Goal: Task Accomplishment & Management: Manage account settings

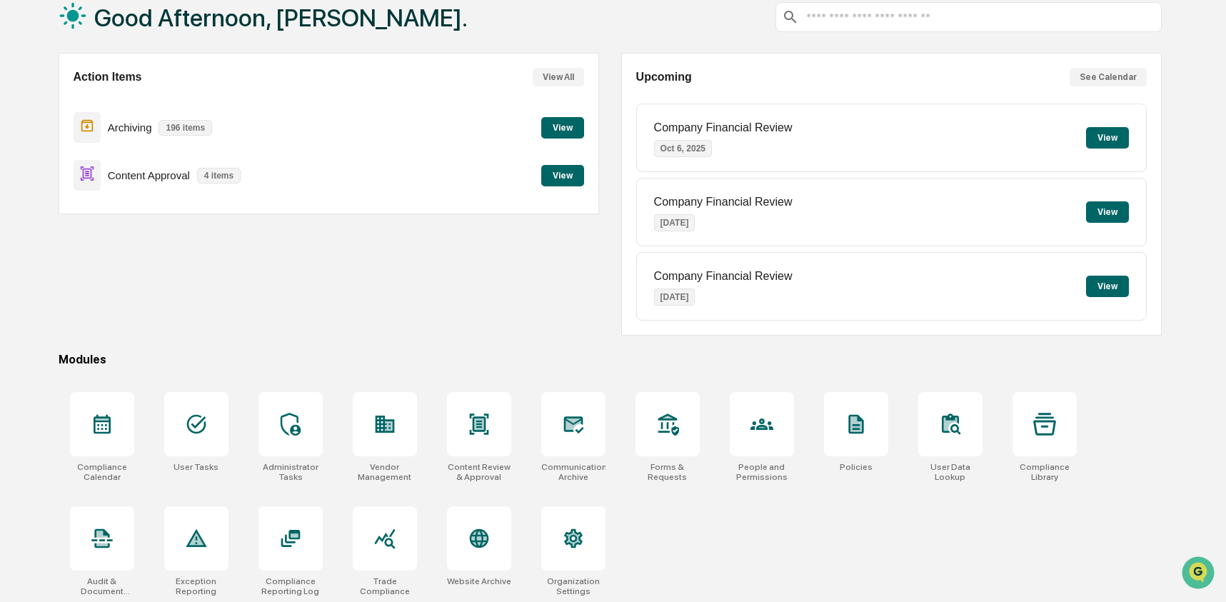
scroll to position [92, 0]
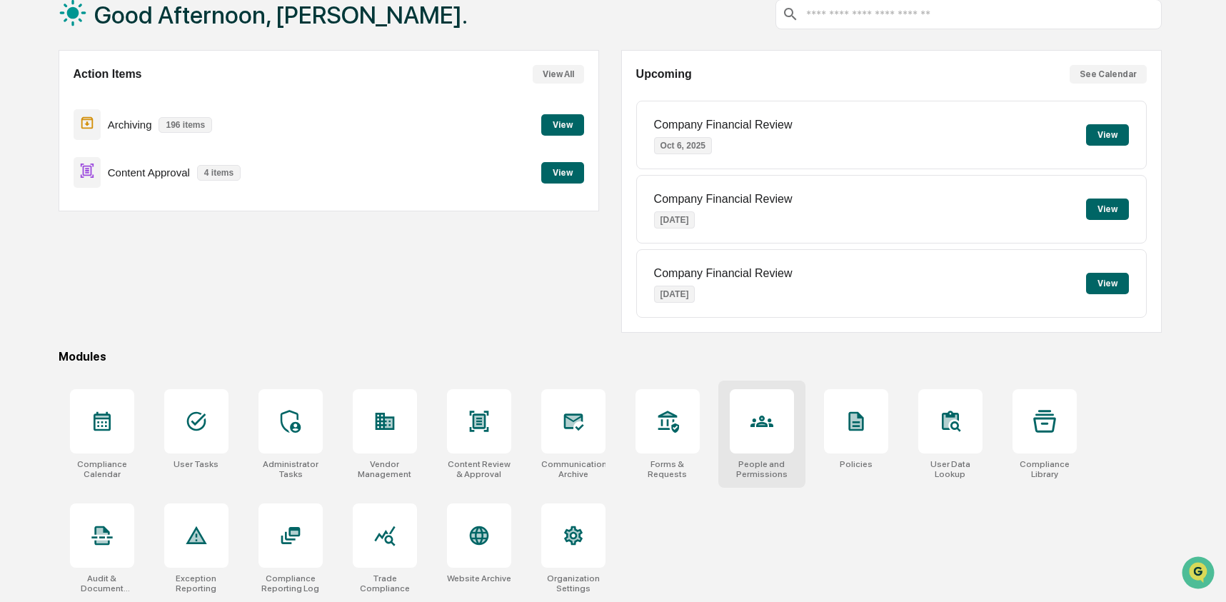
click at [737, 413] on div at bounding box center [762, 421] width 64 height 64
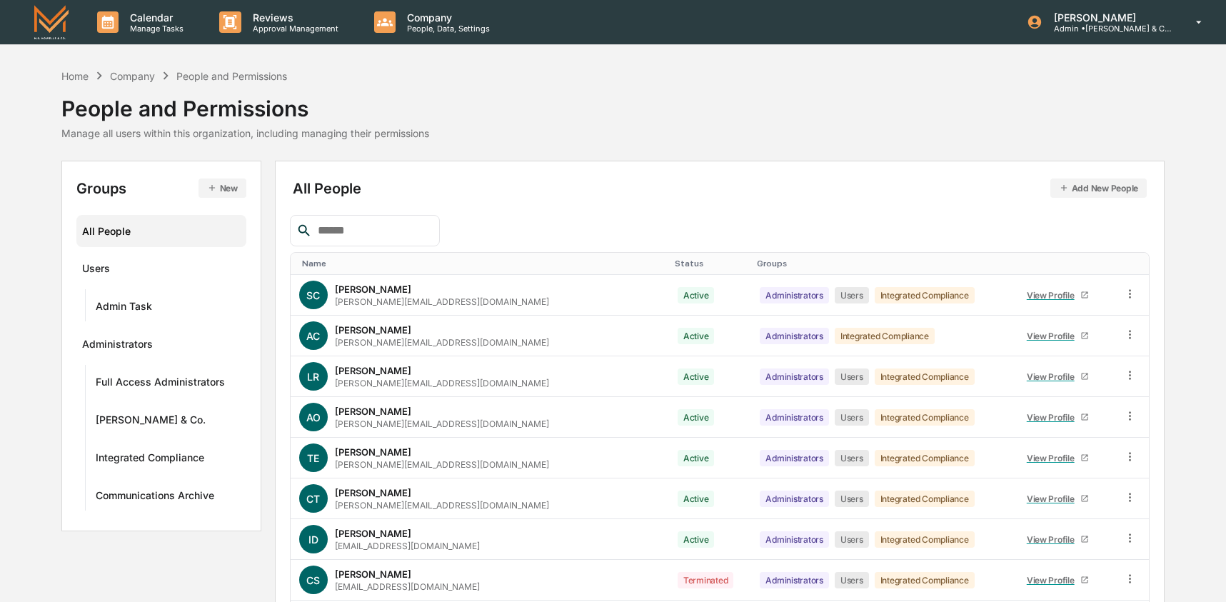
click at [434, 227] on input "text" at bounding box center [372, 230] width 121 height 19
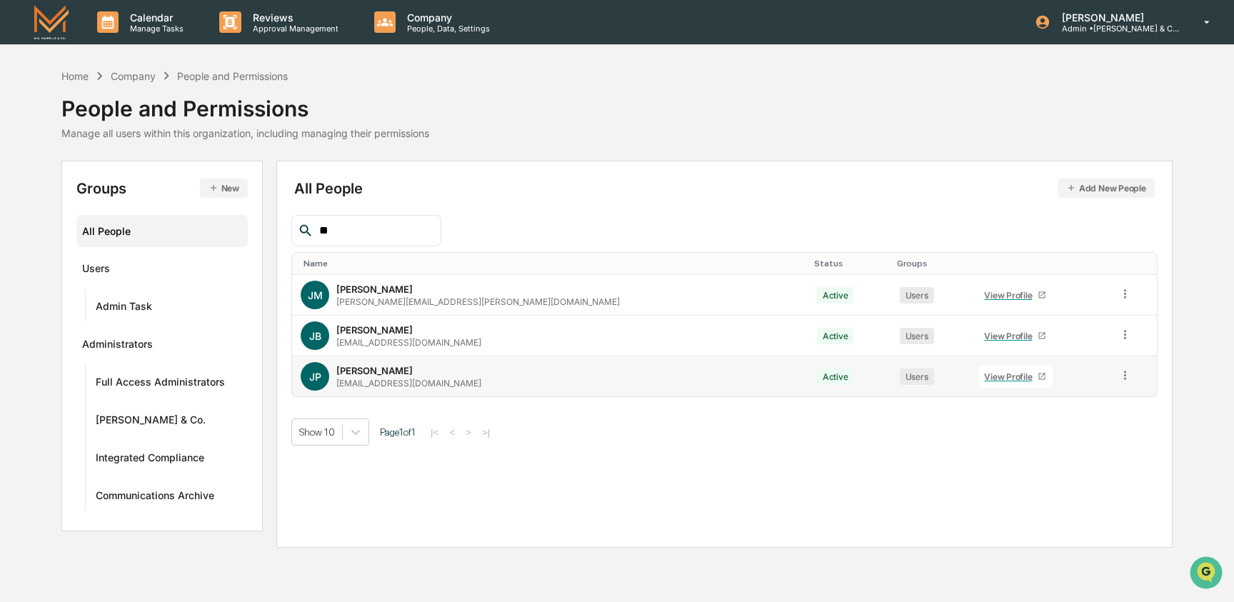
type input "**"
click at [1119, 378] on icon at bounding box center [1126, 376] width 14 height 14
click at [1053, 479] on div "Reset Password" at bounding box center [1059, 484] width 123 height 17
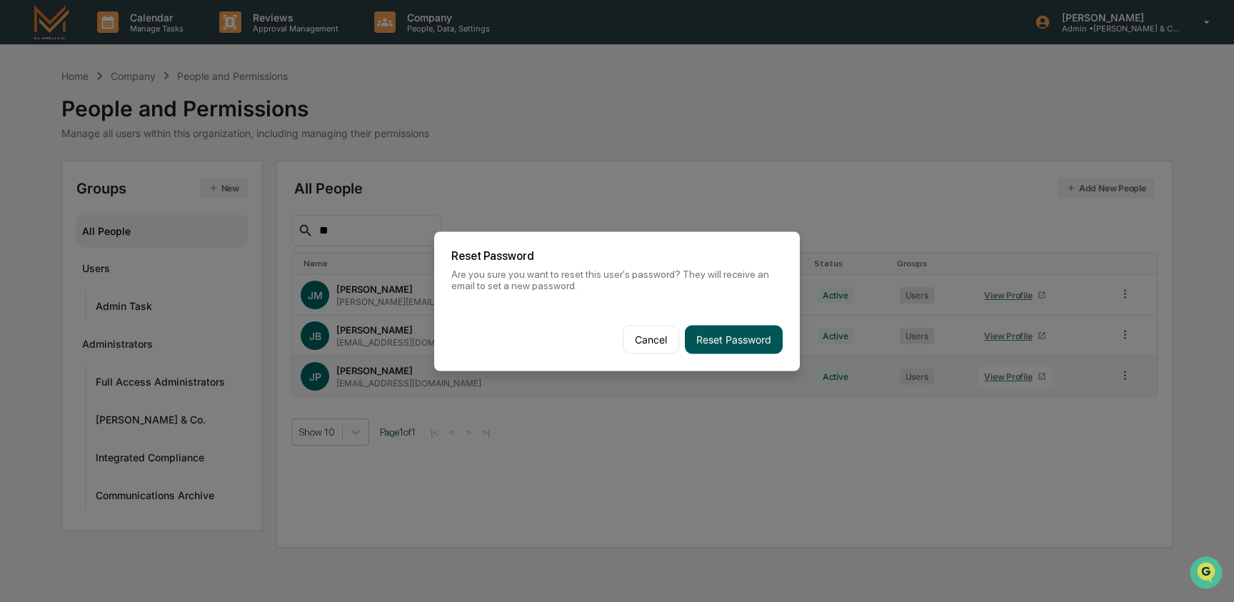
click at [722, 346] on button "Reset Password" at bounding box center [734, 339] width 98 height 29
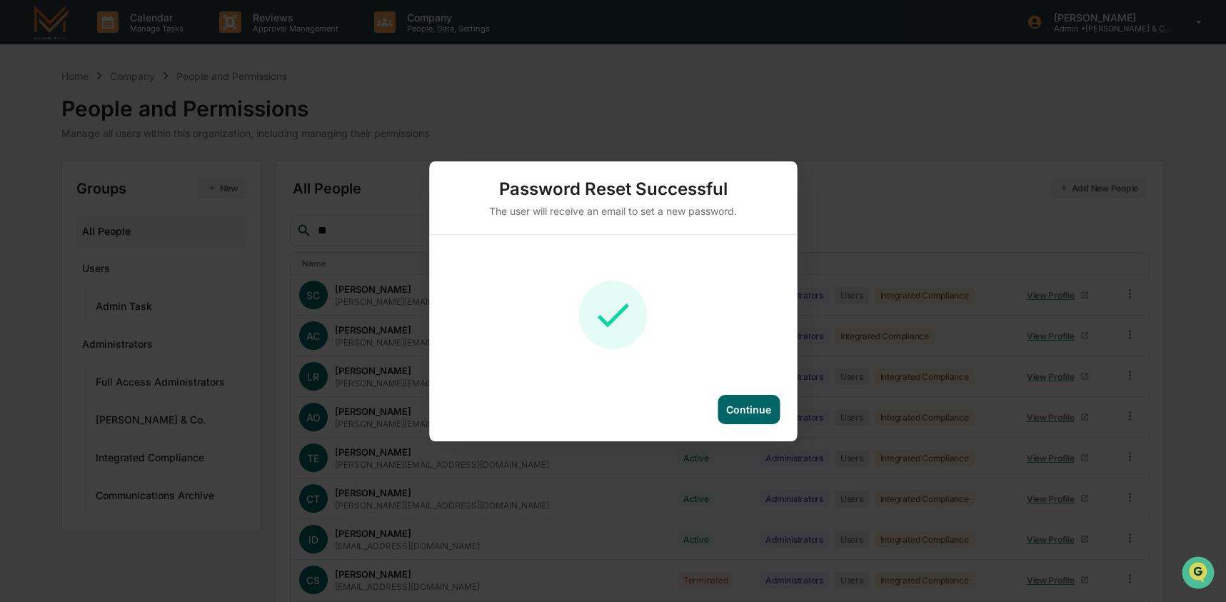
click at [739, 410] on div "Continue" at bounding box center [748, 410] width 45 height 12
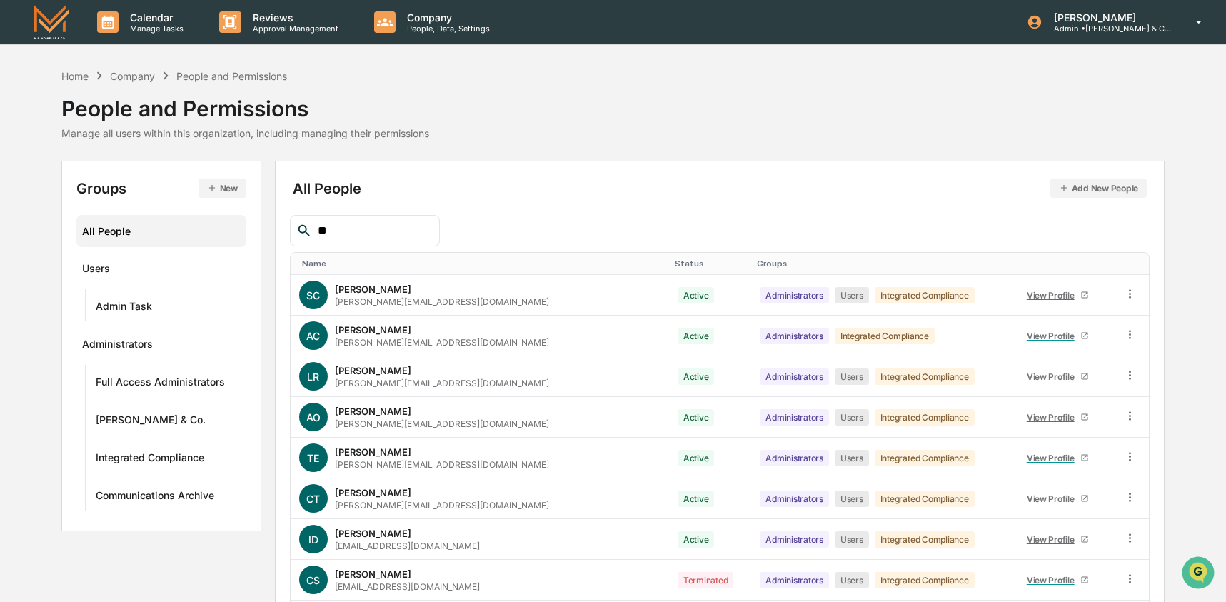
click at [81, 78] on div "Home" at bounding box center [74, 76] width 27 height 12
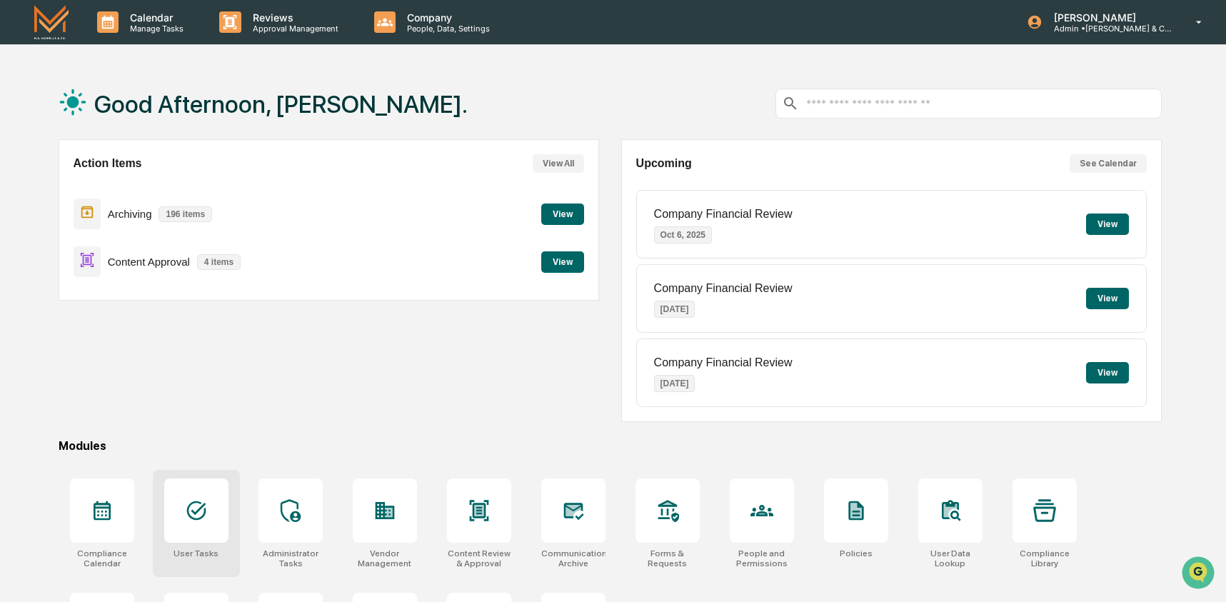
click at [190, 516] on icon at bounding box center [195, 510] width 19 height 19
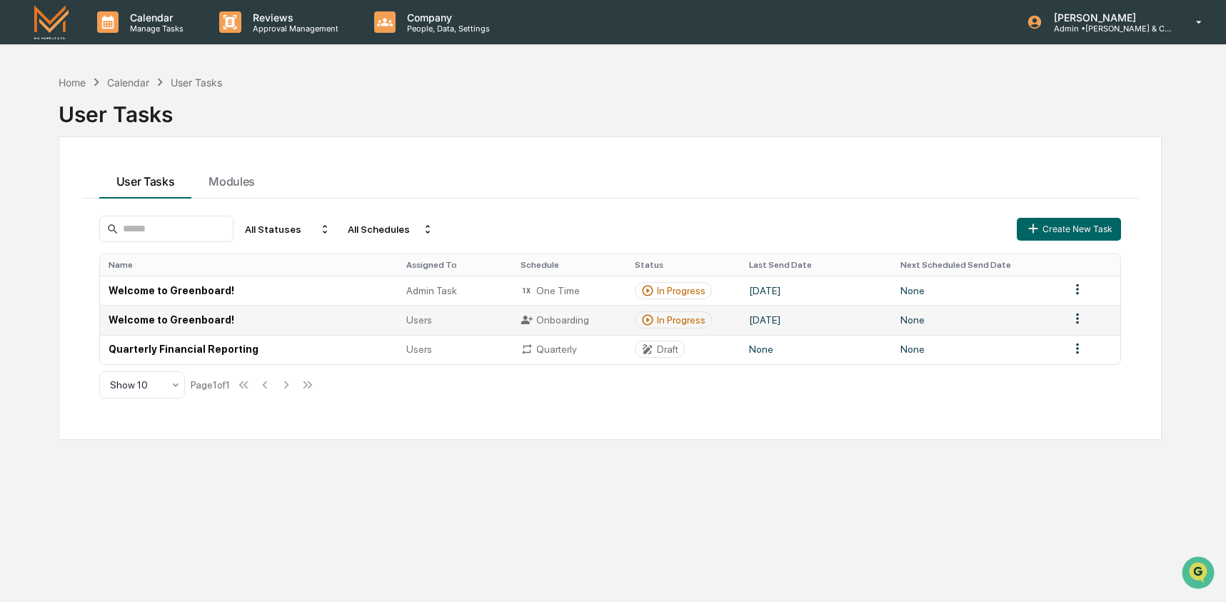
click at [318, 322] on td "Welcome to Greenboard!" at bounding box center [249, 319] width 299 height 29
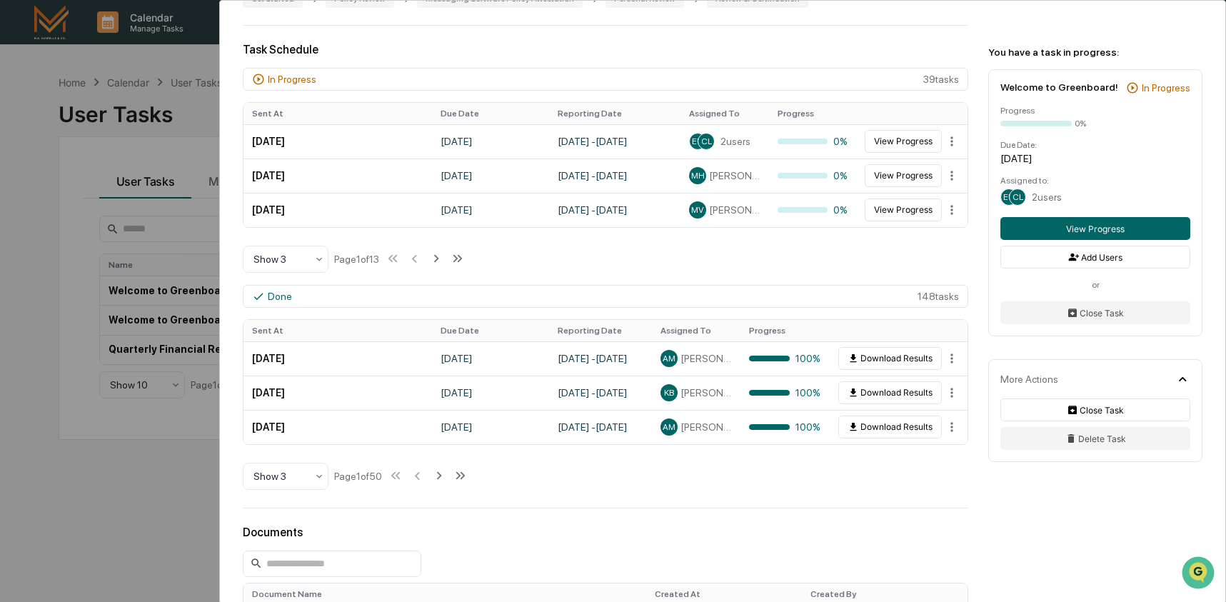
scroll to position [449, 0]
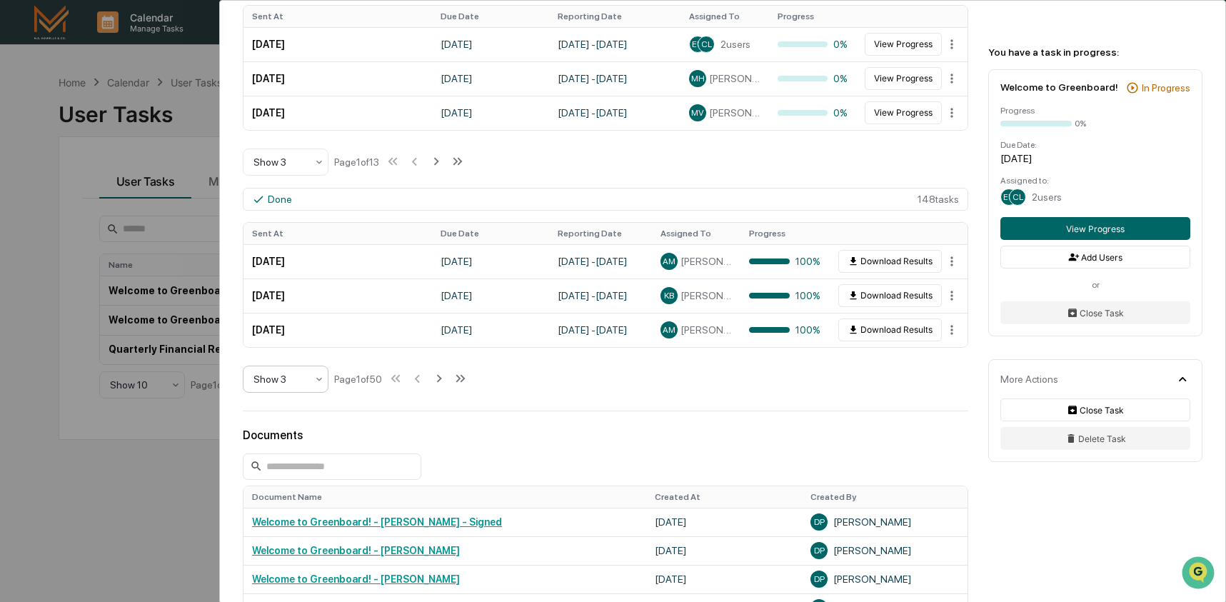
click at [317, 381] on icon at bounding box center [319, 379] width 6 height 4
click at [304, 488] on div "Show 10" at bounding box center [286, 475] width 84 height 29
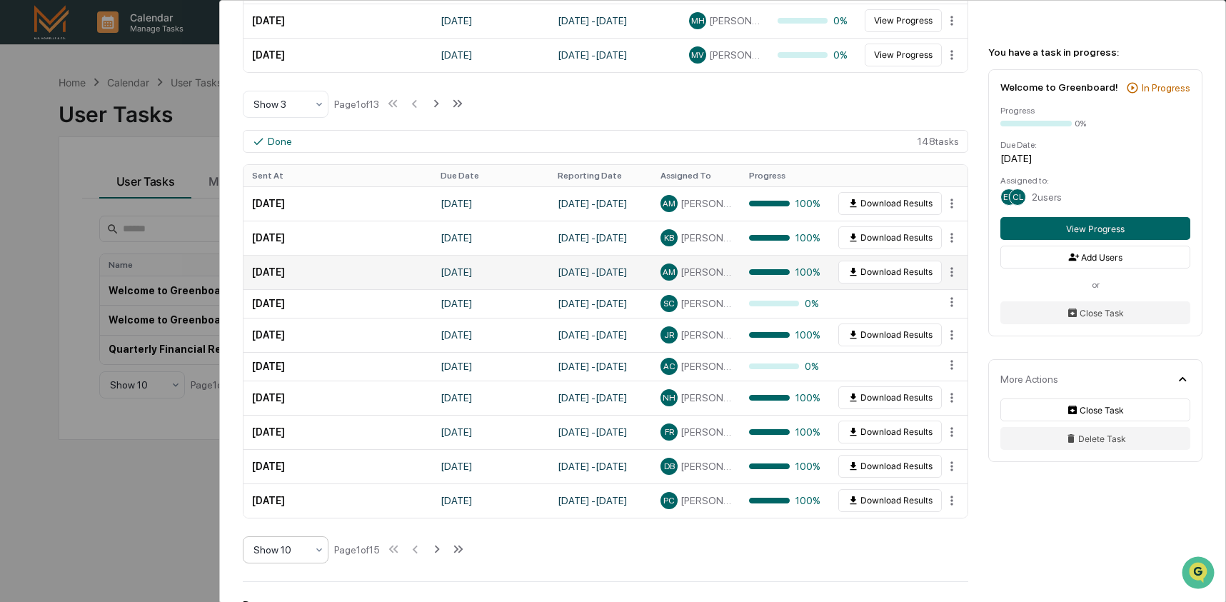
scroll to position [507, 0]
click at [445, 554] on icon at bounding box center [437, 549] width 16 height 16
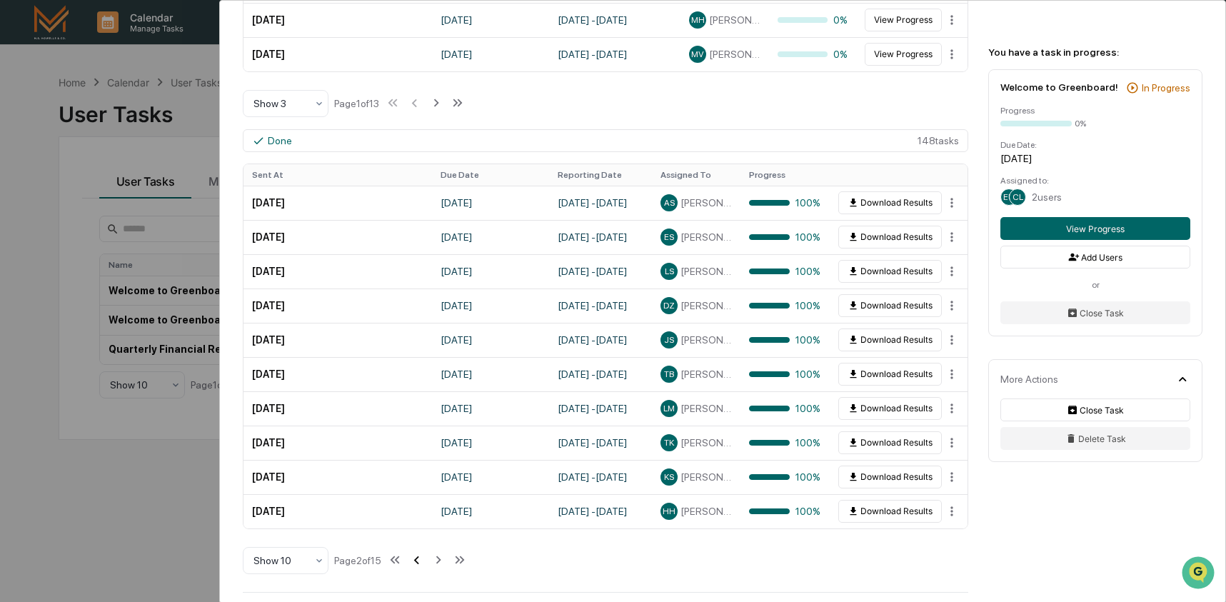
click at [419, 563] on icon at bounding box center [416, 560] width 5 height 8
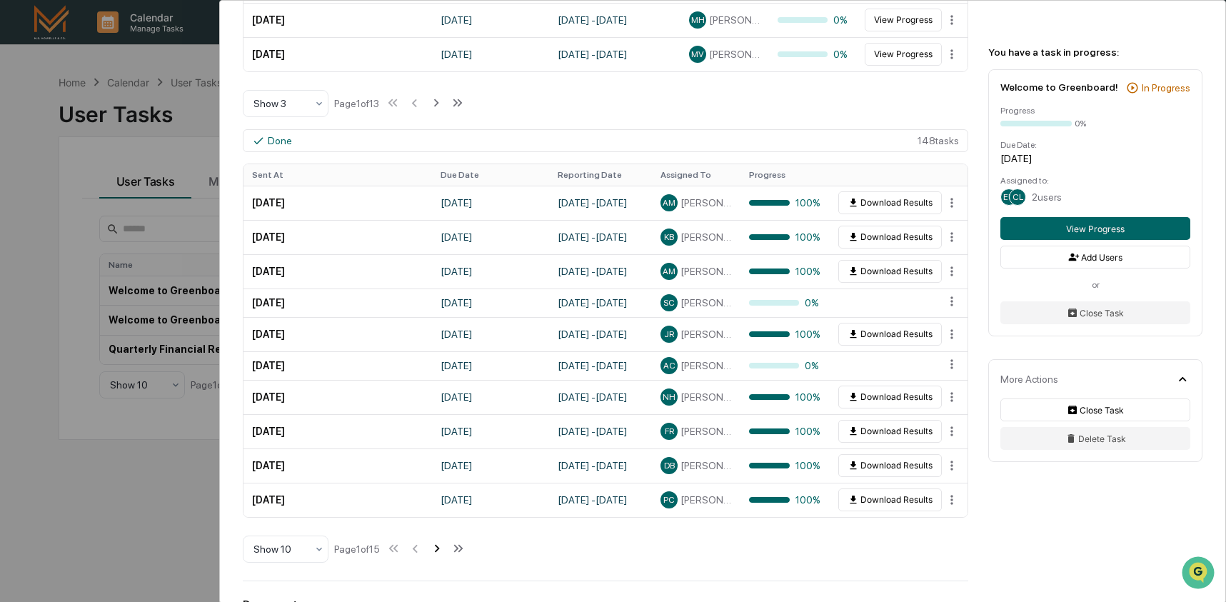
click at [445, 556] on icon at bounding box center [437, 549] width 16 height 16
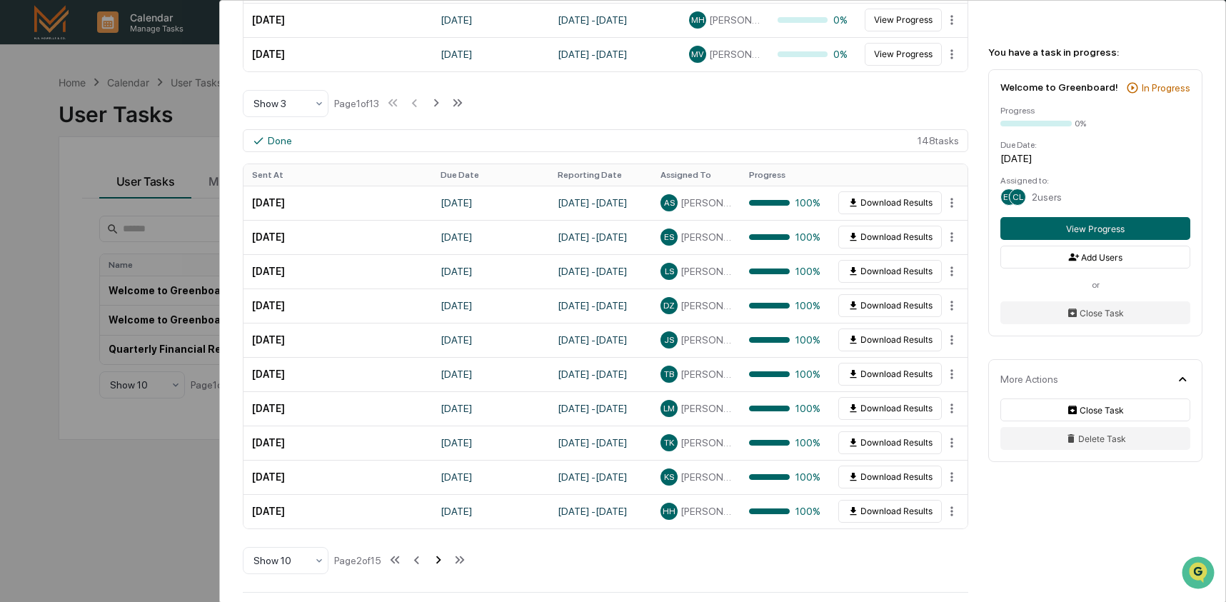
click at [446, 557] on icon at bounding box center [439, 560] width 16 height 16
click at [447, 557] on icon at bounding box center [440, 560] width 16 height 16
click at [447, 557] on icon at bounding box center [439, 560] width 16 height 16
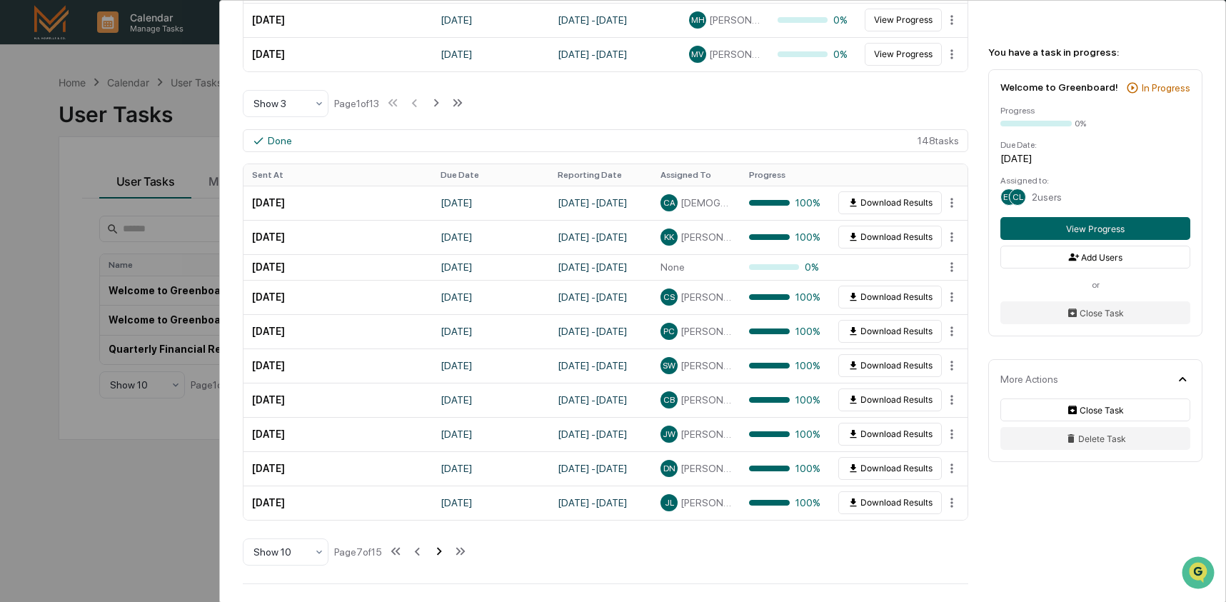
click at [441, 554] on icon at bounding box center [439, 552] width 16 height 16
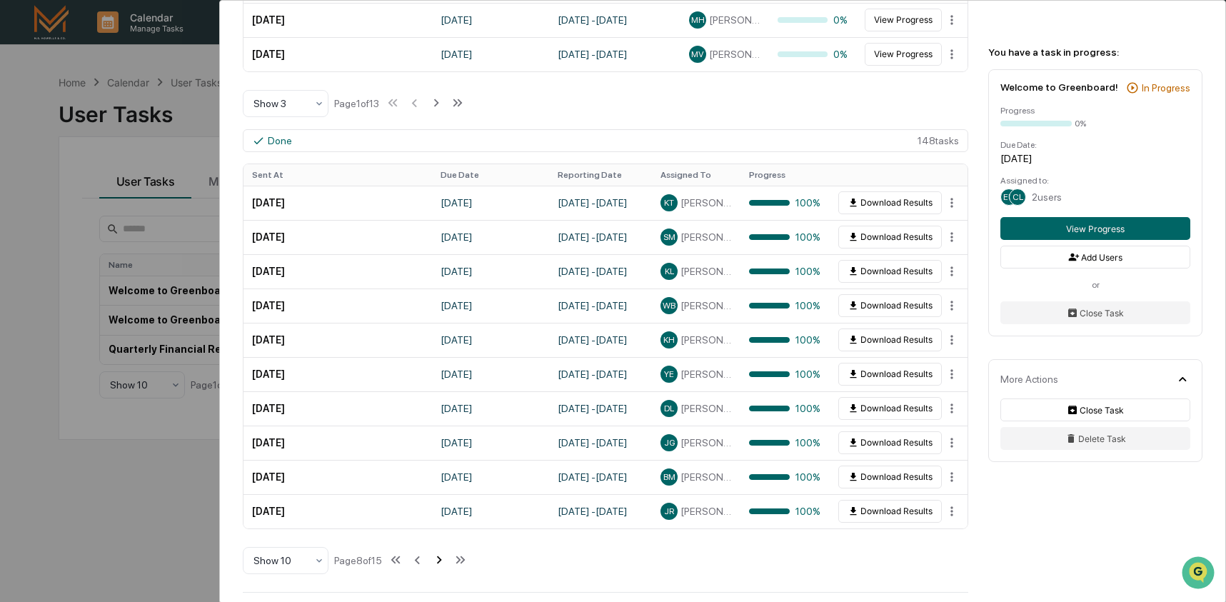
click at [441, 554] on button at bounding box center [439, 560] width 16 height 29
click at [442, 564] on icon at bounding box center [439, 560] width 5 height 8
click at [449, 565] on icon at bounding box center [444, 560] width 16 height 16
click at [449, 565] on icon at bounding box center [442, 560] width 16 height 16
click at [449, 565] on icon at bounding box center [443, 560] width 16 height 16
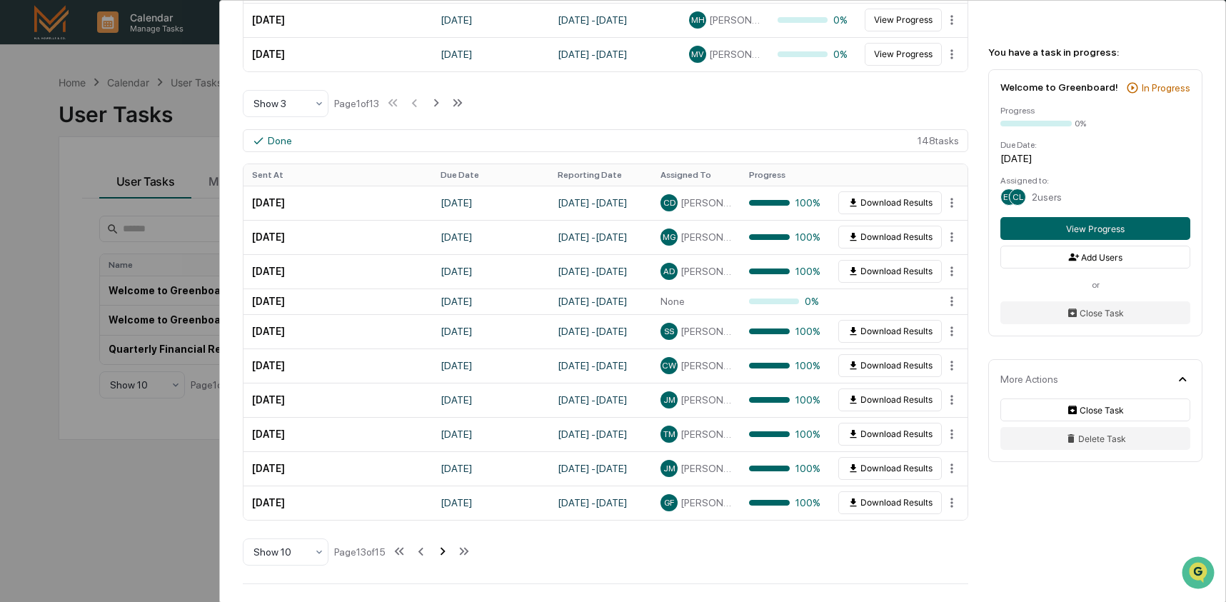
click at [449, 565] on button at bounding box center [443, 552] width 16 height 29
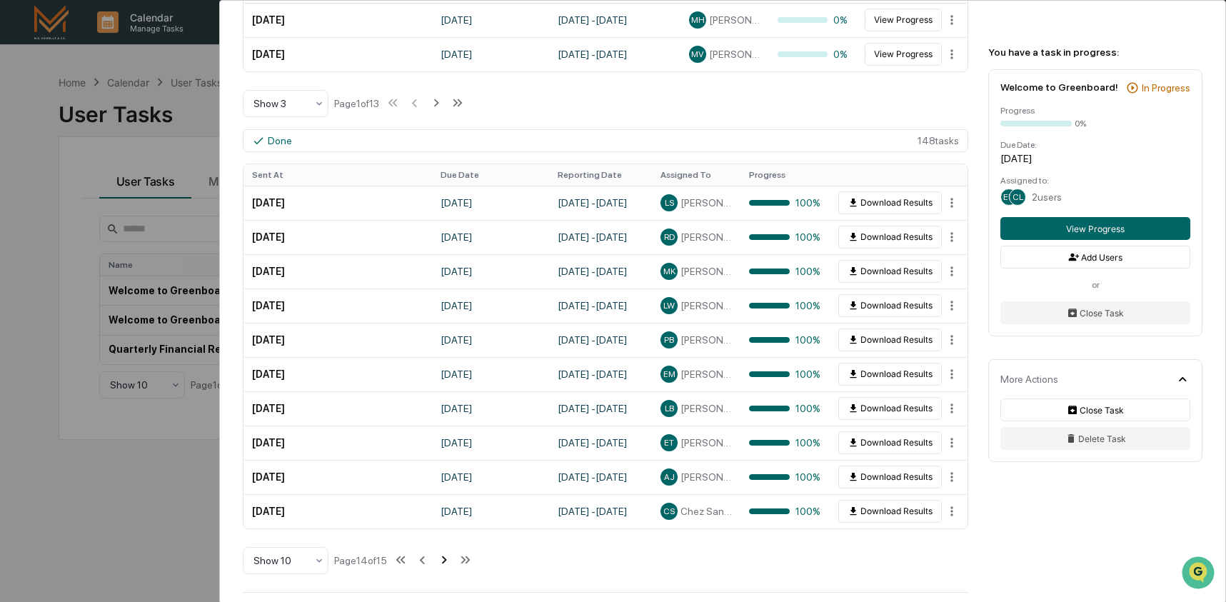
click at [449, 565] on icon at bounding box center [444, 560] width 16 height 16
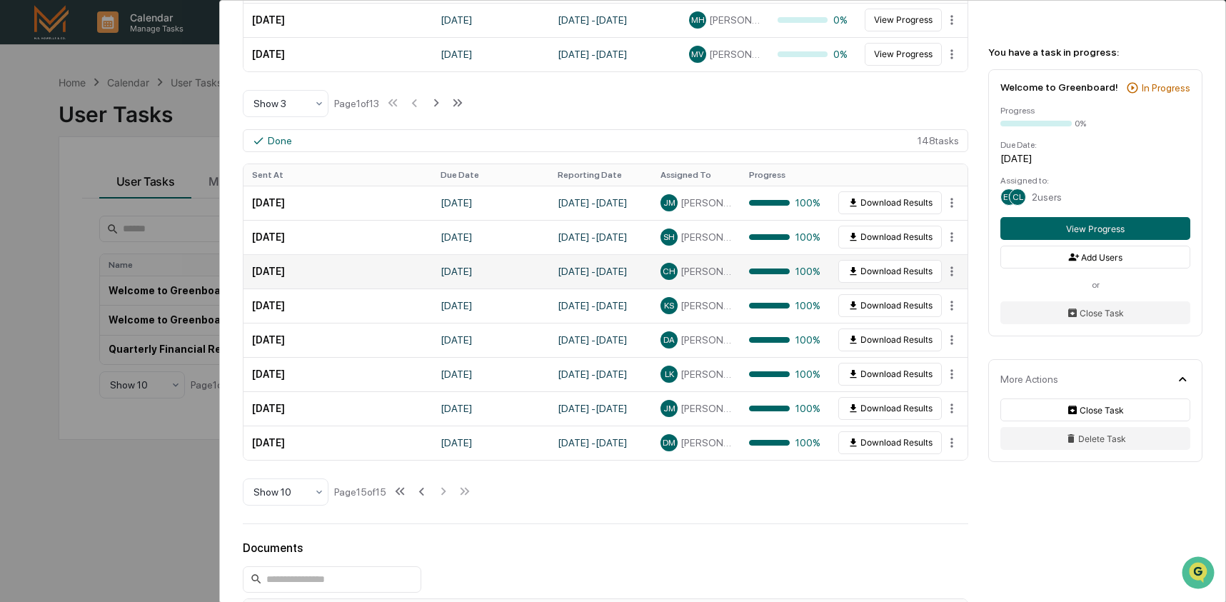
scroll to position [232, 0]
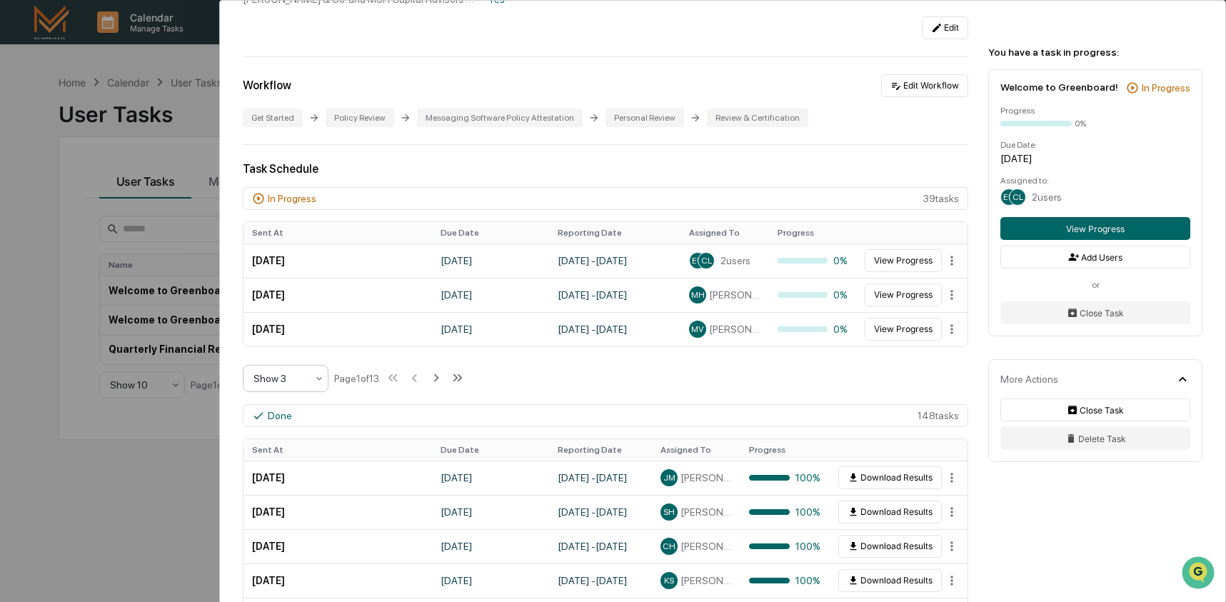
click at [328, 380] on div "Show 3" at bounding box center [286, 378] width 86 height 27
click at [298, 464] on div "Show 10" at bounding box center [286, 473] width 84 height 29
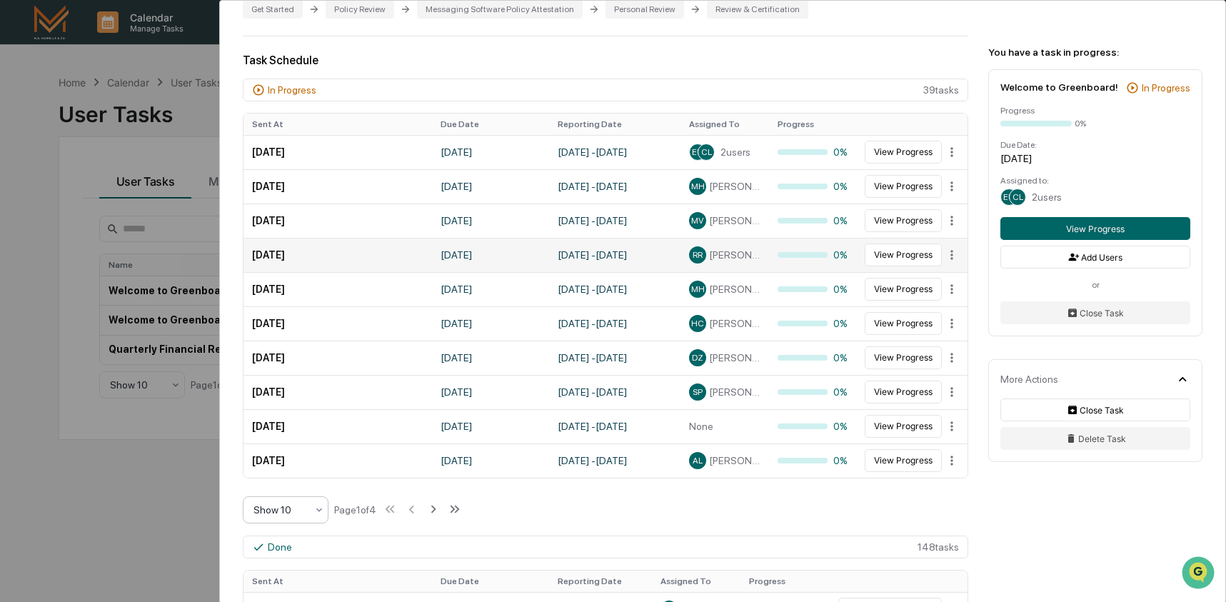
scroll to position [347, 0]
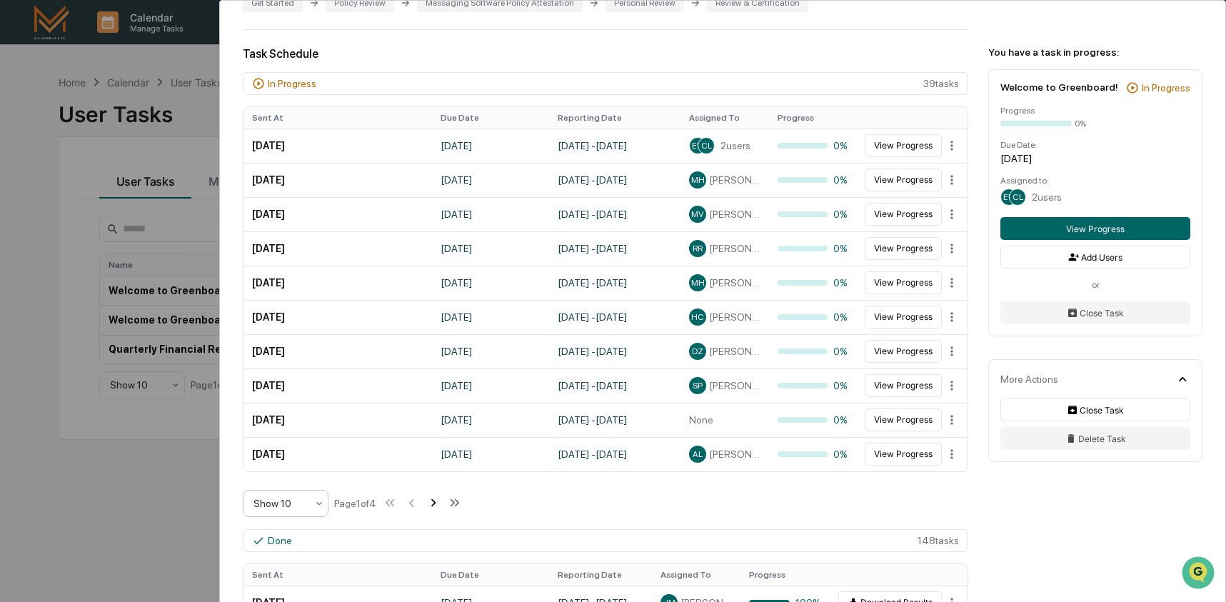
click at [436, 505] on icon at bounding box center [433, 503] width 5 height 8
click at [441, 506] on icon at bounding box center [435, 503] width 16 height 16
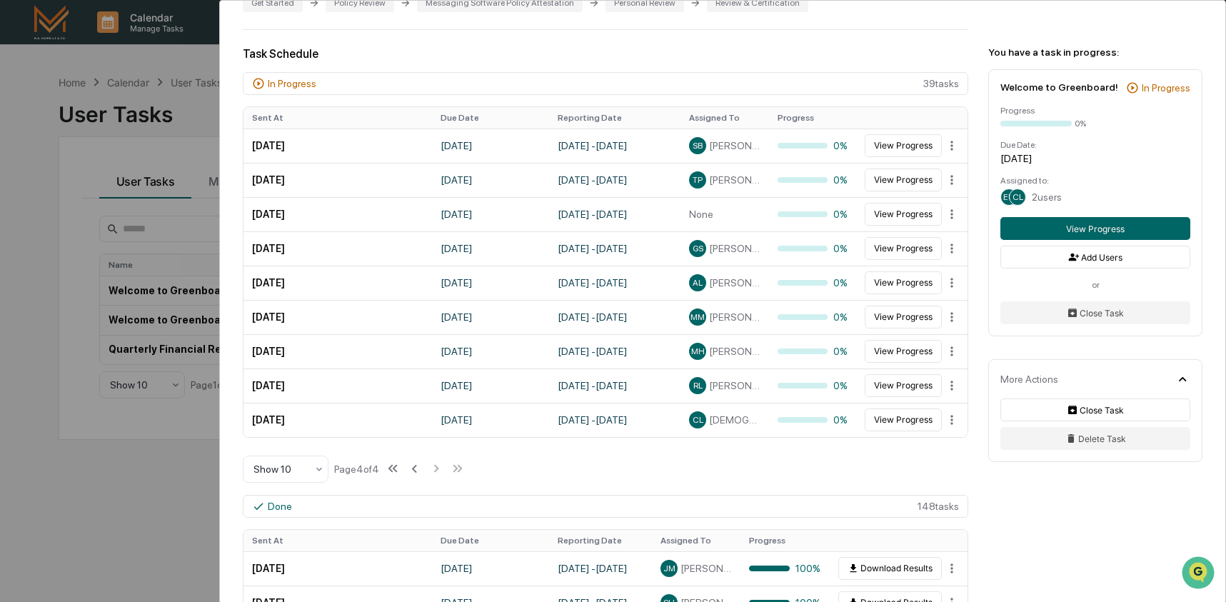
click at [441, 506] on div "Done 148 task s" at bounding box center [606, 506] width 726 height 23
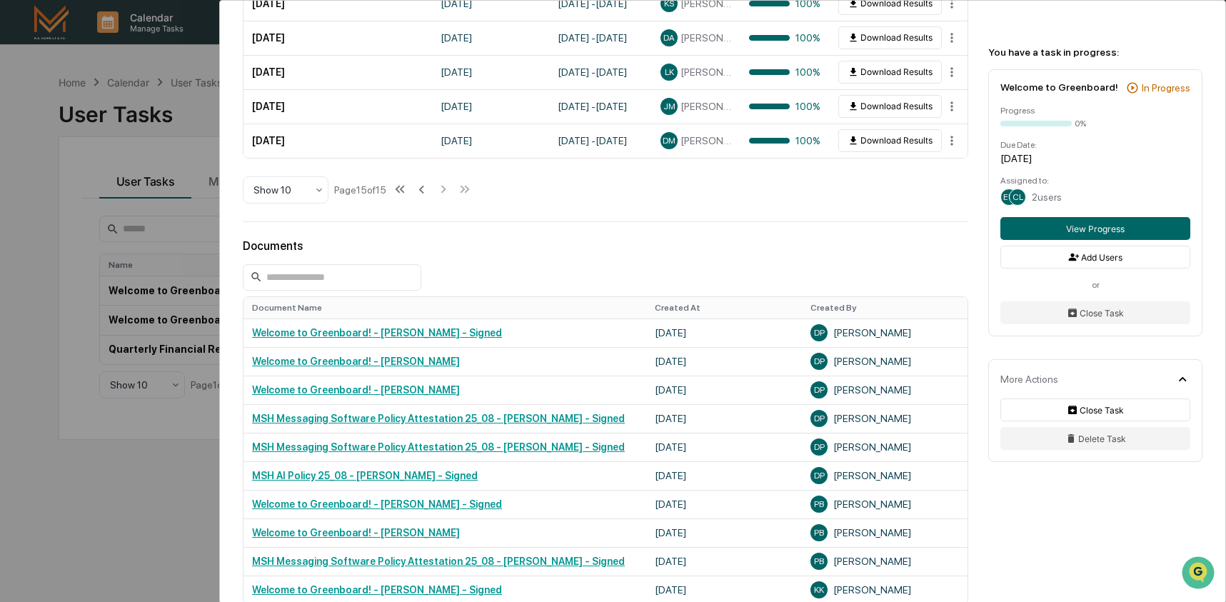
scroll to position [1013, 0]
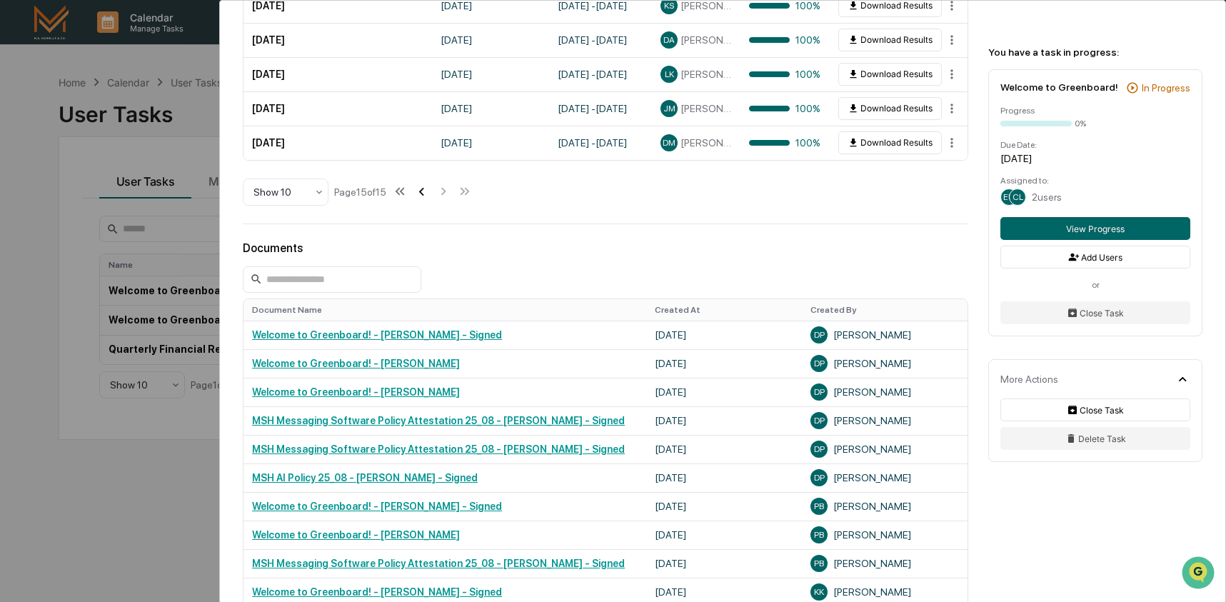
click at [425, 194] on icon at bounding box center [422, 192] width 16 height 16
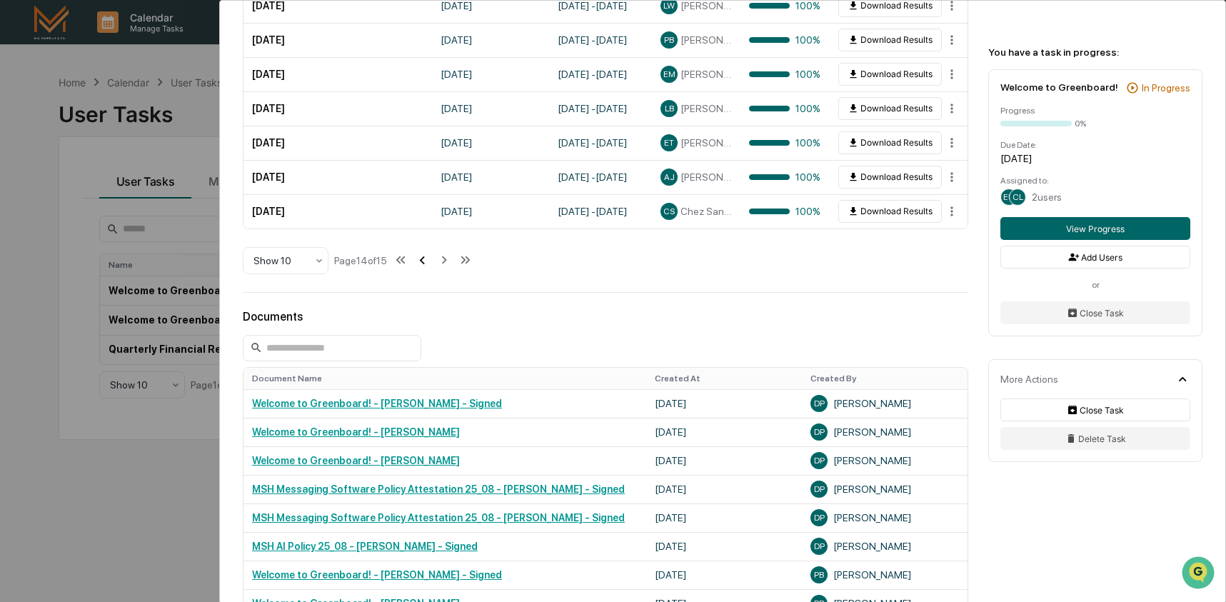
click at [425, 194] on td "September 15, 2025" at bounding box center [338, 177] width 189 height 34
click at [430, 264] on icon at bounding box center [422, 260] width 16 height 16
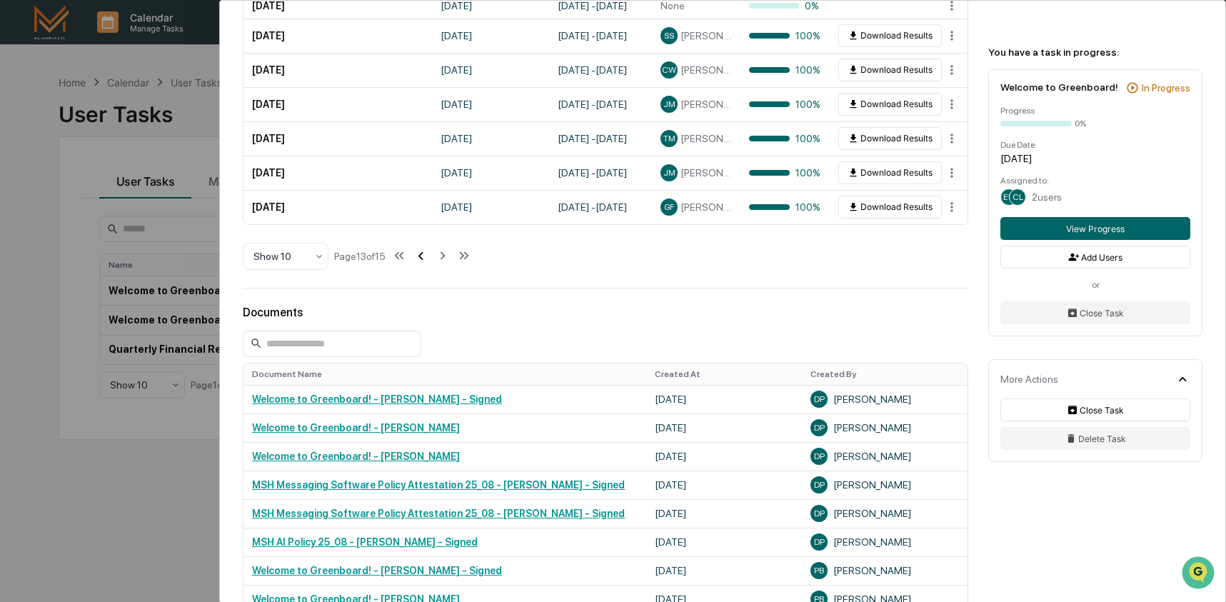
click at [429, 261] on icon at bounding box center [421, 256] width 16 height 16
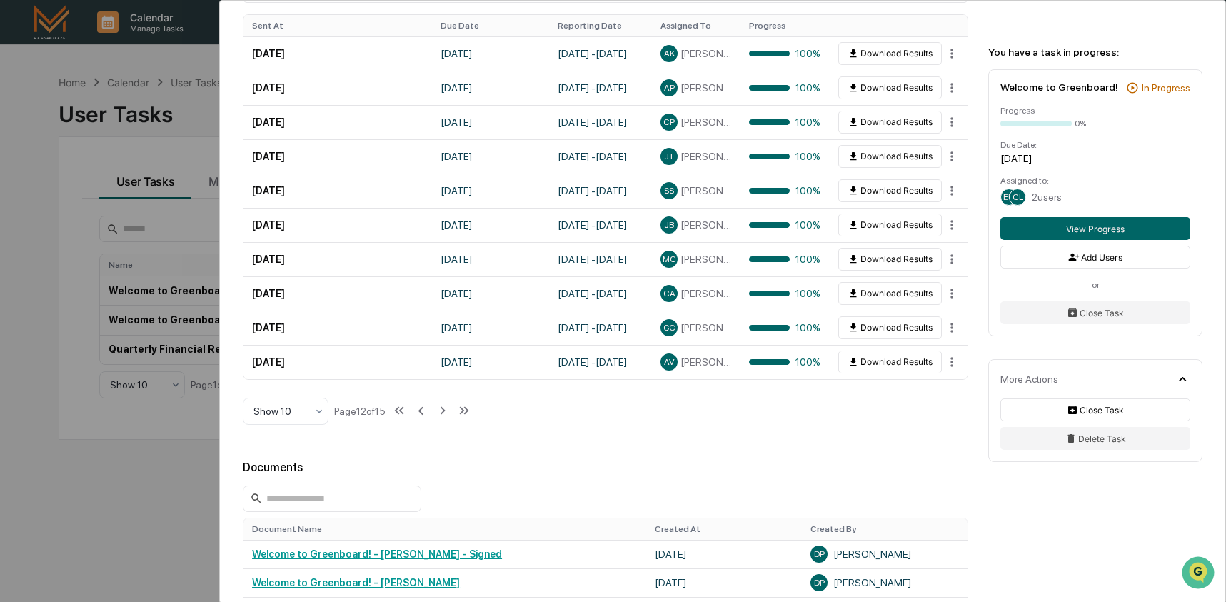
scroll to position [861, 0]
click at [429, 416] on icon at bounding box center [421, 412] width 16 height 16
click at [427, 416] on icon at bounding box center [419, 412] width 16 height 16
click at [429, 416] on icon at bounding box center [422, 412] width 16 height 16
click at [425, 416] on icon at bounding box center [417, 412] width 16 height 16
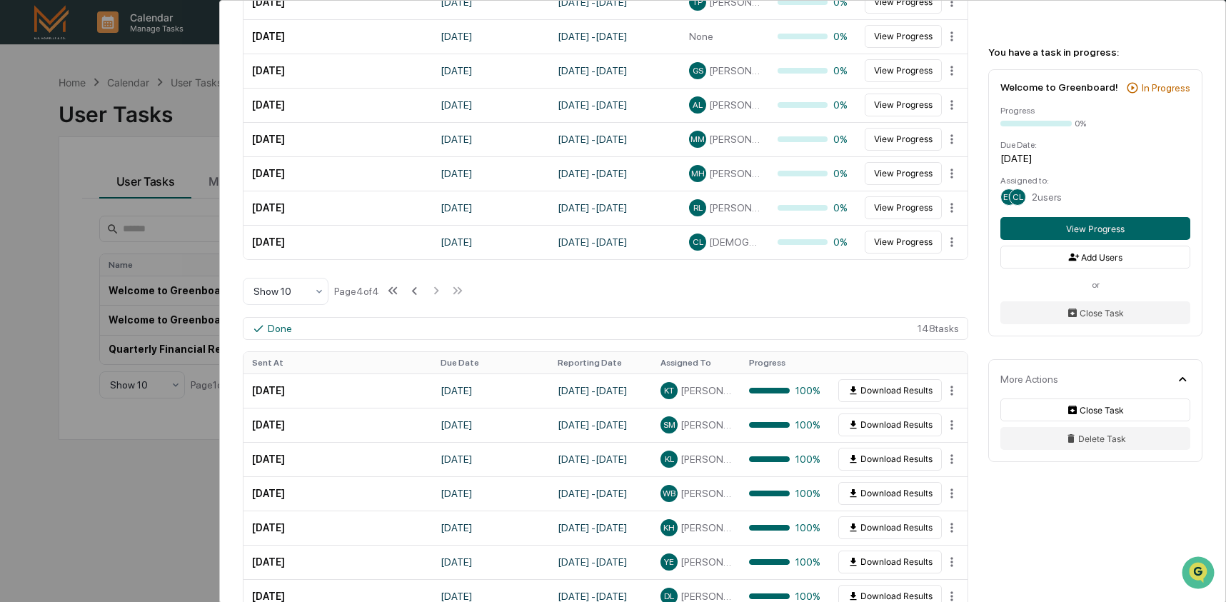
scroll to position [0, 0]
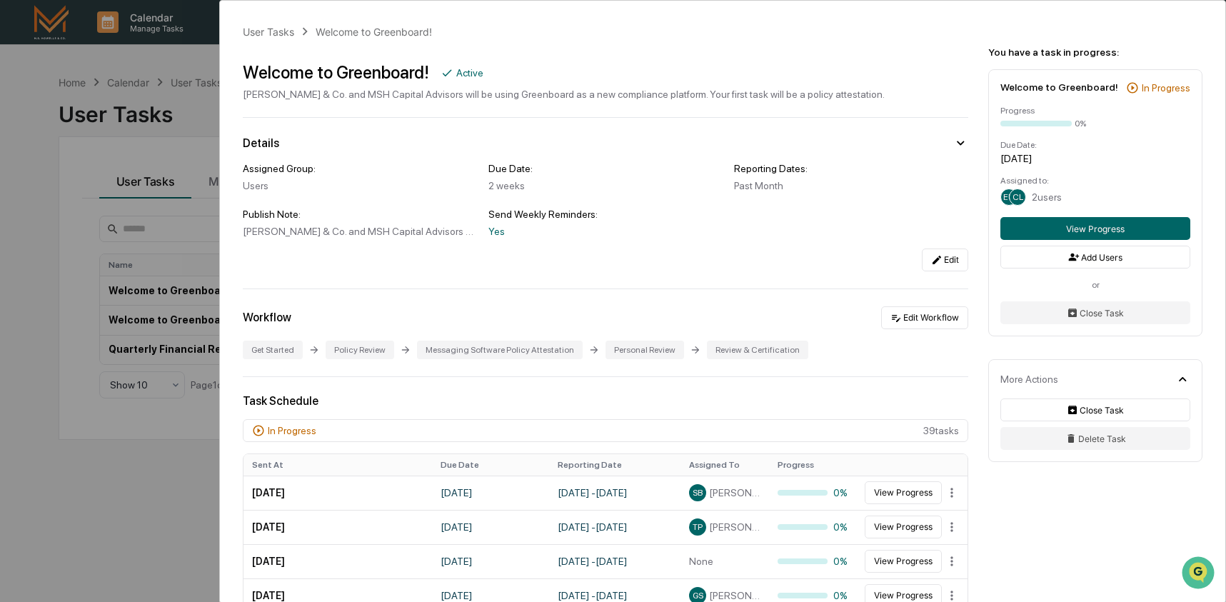
click at [112, 112] on div "User Tasks Welcome to Greenboard! Welcome to Greenboard! Active M.S. Howells & …" at bounding box center [613, 301] width 1226 height 602
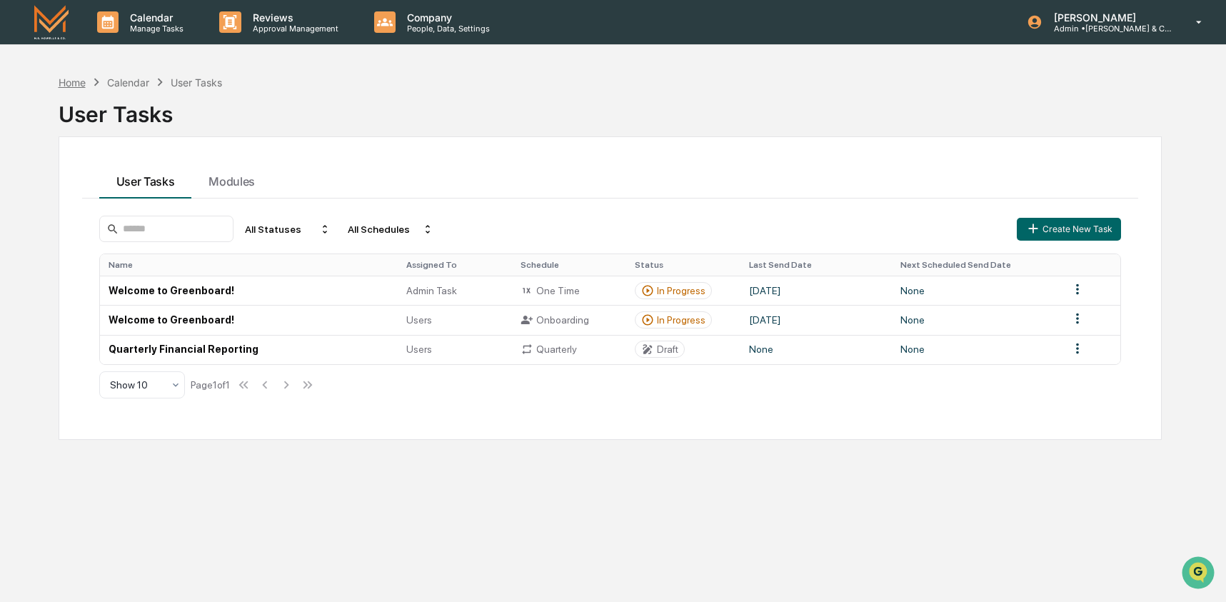
click at [68, 84] on div "Home" at bounding box center [72, 82] width 27 height 12
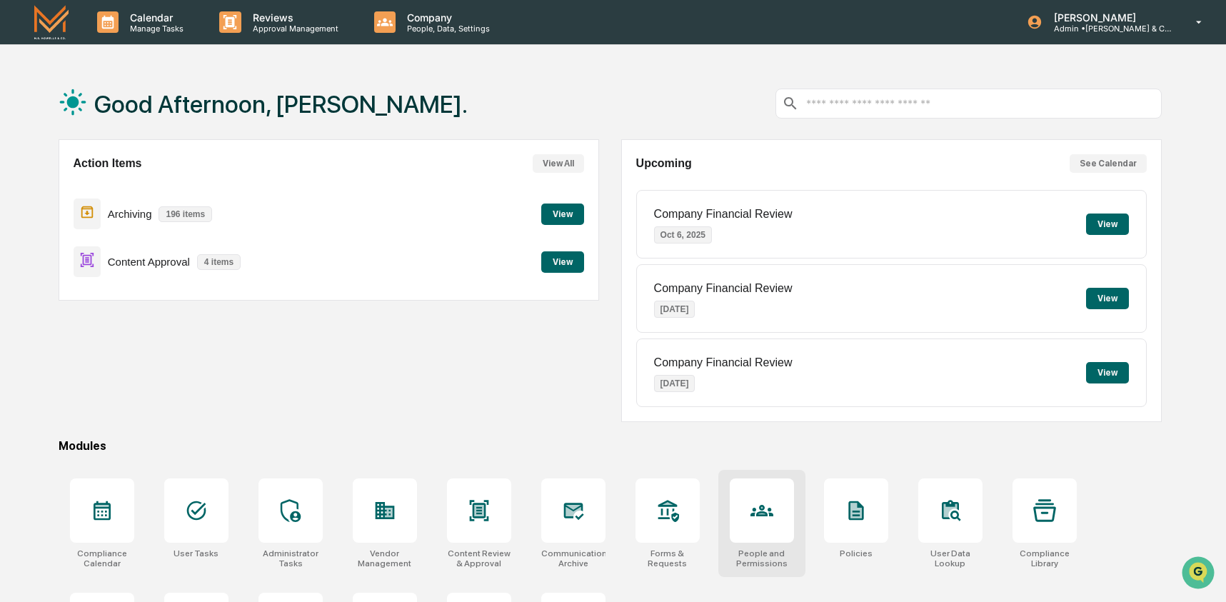
click at [740, 509] on div at bounding box center [762, 511] width 64 height 64
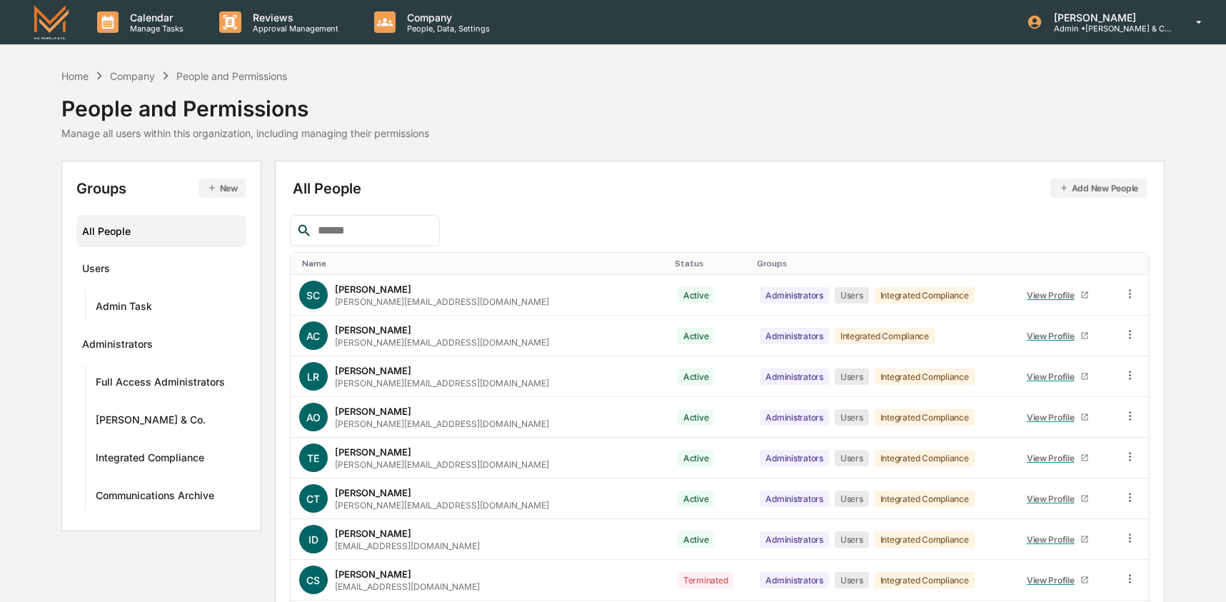
click at [344, 234] on input "text" at bounding box center [372, 230] width 121 height 19
type input "*"
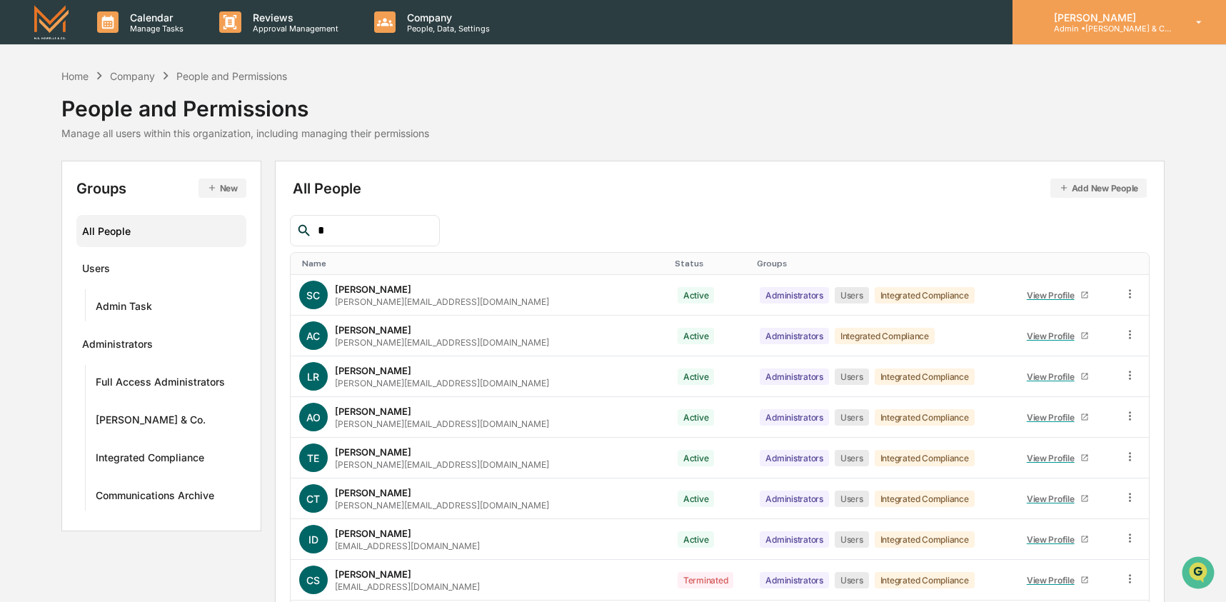
type input "*"
click at [1089, 24] on p "Admin • M.S. Howells & Co. - BD" at bounding box center [1109, 29] width 133 height 10
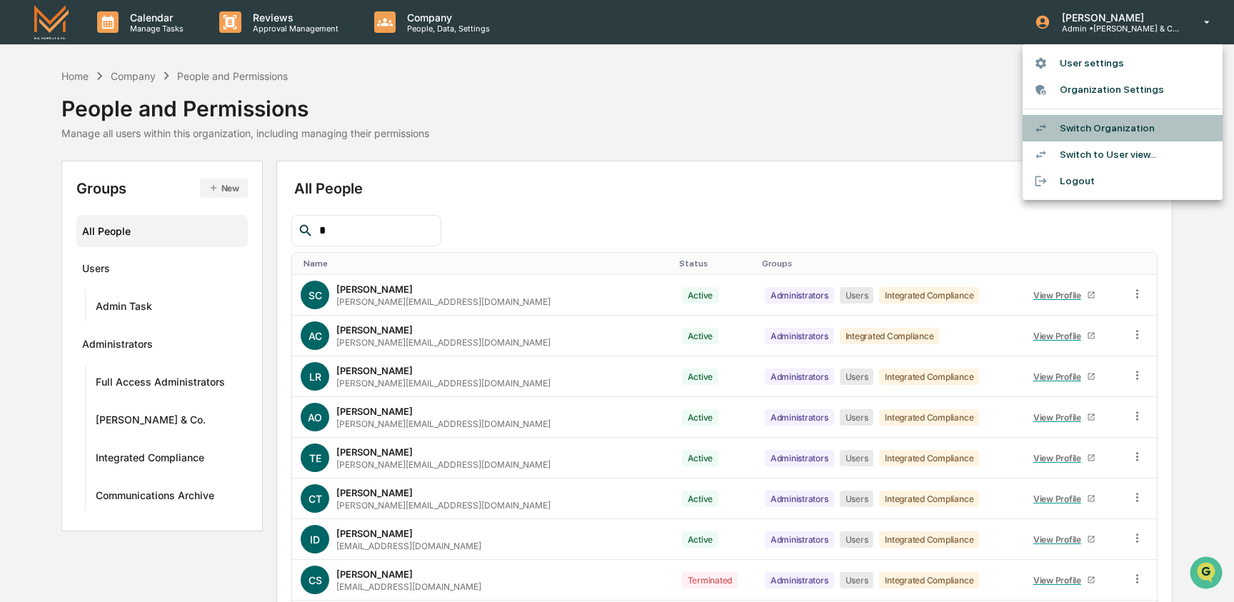
click at [1133, 125] on li "Switch Organization" at bounding box center [1123, 128] width 200 height 26
